Goal: Task Accomplishment & Management: Manage account settings

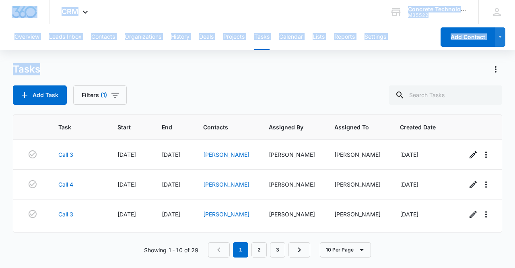
drag, startPoint x: 204, startPoint y: 70, endPoint x: 1, endPoint y: 38, distance: 205.4
click at [0, 21] on html "CRM Apps Reputation Websites Forms CRM Email Social Content Ads Intelligence Fi…" at bounding box center [257, 134] width 515 height 268
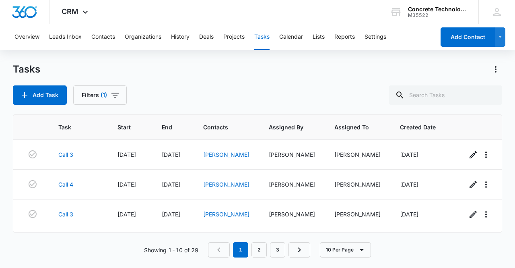
drag, startPoint x: 236, startPoint y: 85, endPoint x: 236, endPoint y: 81, distance: 4.5
click at [236, 85] on div "Tasks Add Task Filters (1)" at bounding box center [258, 84] width 490 height 42
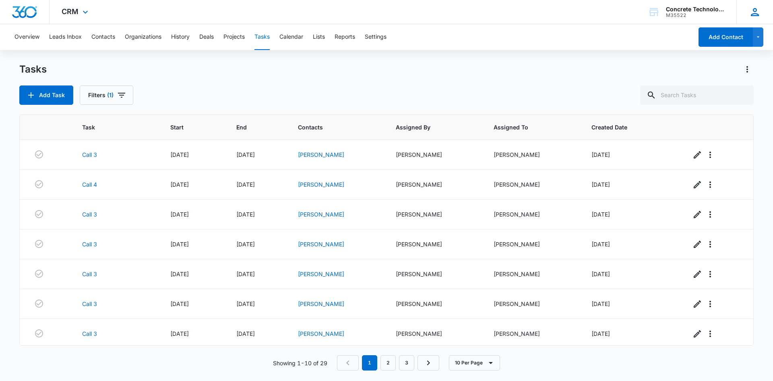
click at [515, 13] on icon at bounding box center [755, 12] width 8 height 8
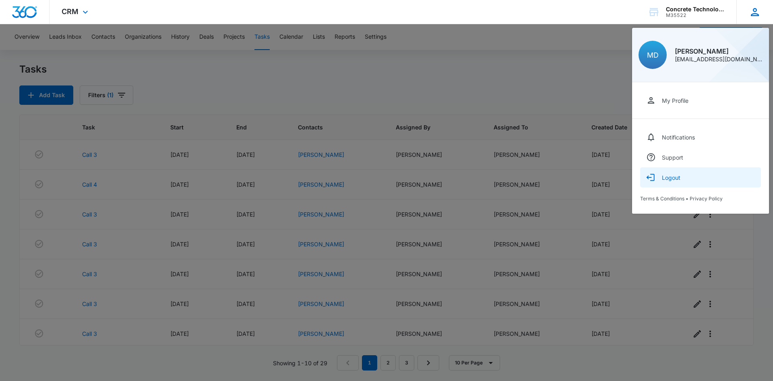
click at [515, 178] on div "Logout" at bounding box center [671, 177] width 19 height 7
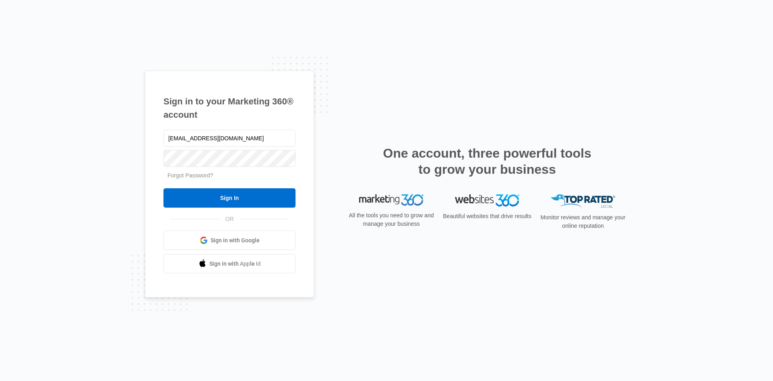
type input "mdelduca@flycti.com"
click at [255, 204] on input "Sign In" at bounding box center [229, 197] width 132 height 19
